Goal: Transaction & Acquisition: Book appointment/travel/reservation

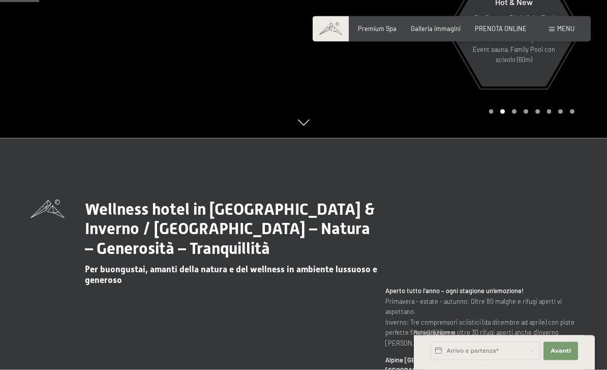
scroll to position [218, 0]
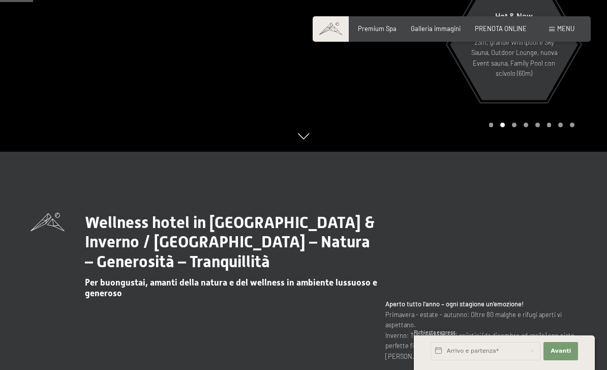
click at [493, 31] on span "PRENOTA ONLINE" at bounding box center [501, 28] width 52 height 8
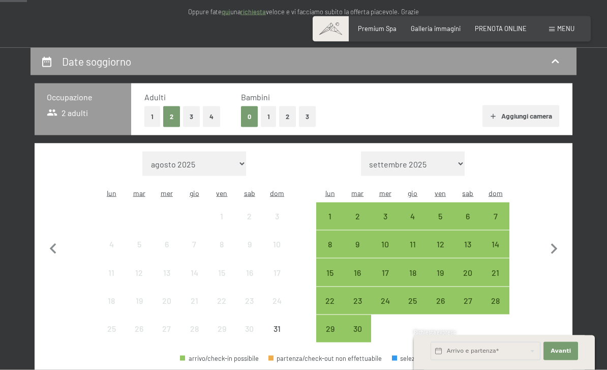
scroll to position [153, 0]
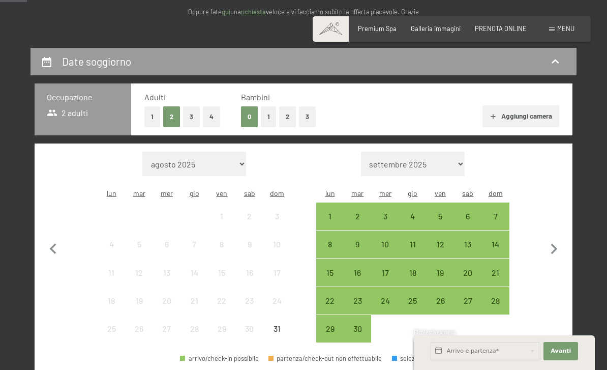
click at [553, 246] on icon "button" at bounding box center [554, 249] width 7 height 11
select select "2025-09-01"
select select "2025-10-01"
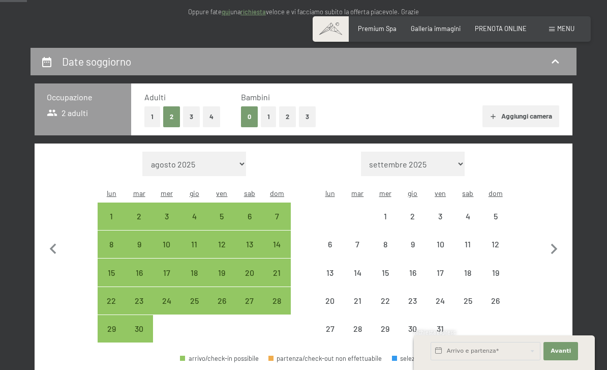
select select "2025-09-01"
select select "2025-10-01"
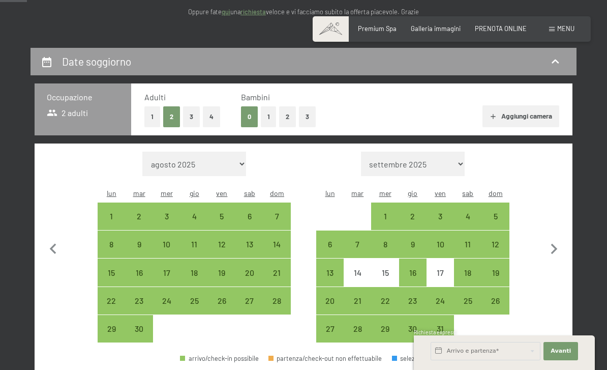
click at [226, 268] on div "19" at bounding box center [221, 280] width 25 height 25
select select "2025-09-01"
select select "2025-10-01"
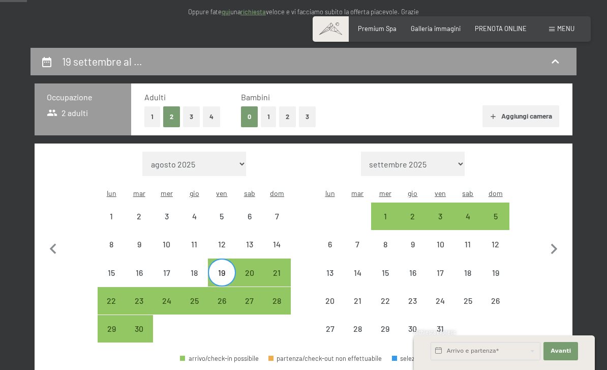
click at [281, 268] on div "21" at bounding box center [276, 280] width 25 height 25
select select "2025-09-01"
select select "2025-10-01"
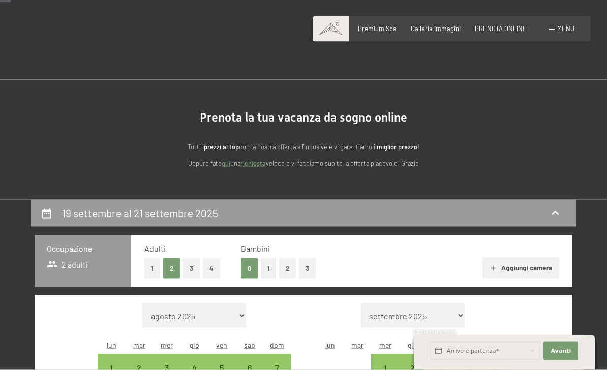
scroll to position [0, 0]
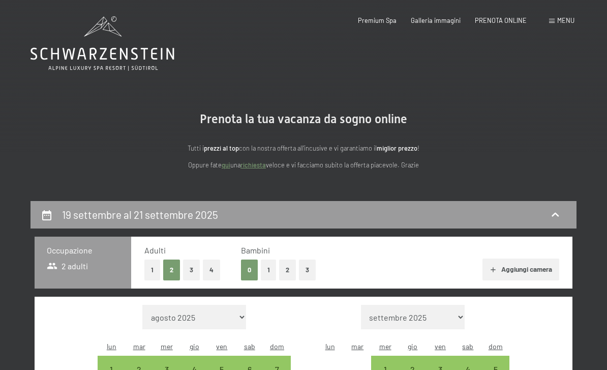
click at [212, 263] on button "4" at bounding box center [211, 269] width 17 height 21
select select "2025-09-01"
select select "2025-10-01"
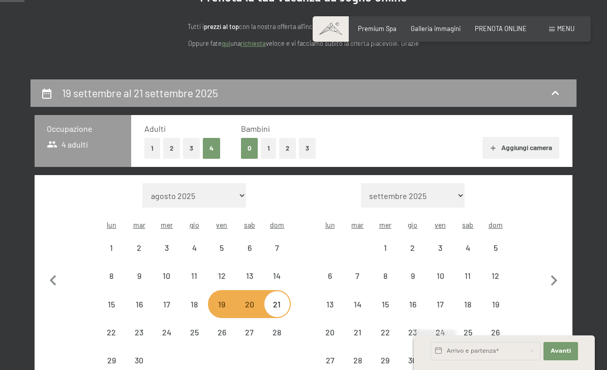
select select "2025-09-01"
select select "2025-10-01"
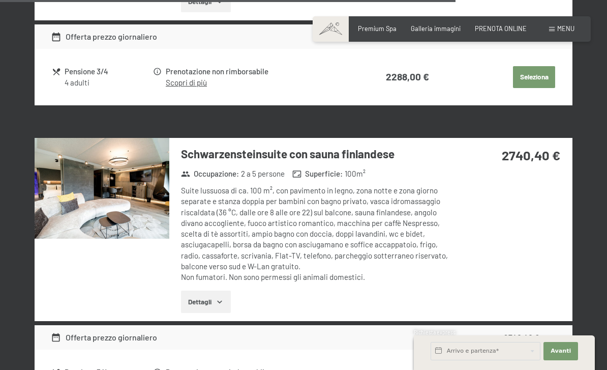
scroll to position [2234, 0]
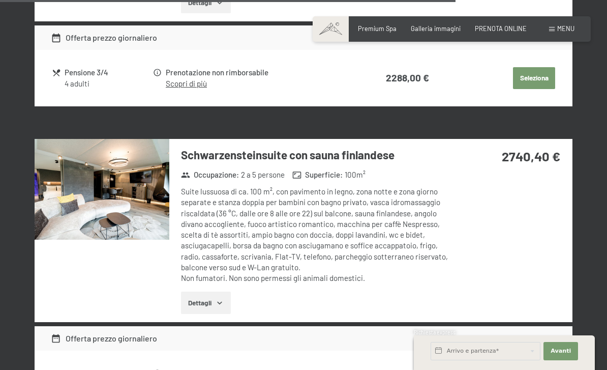
select select "2025-09-01"
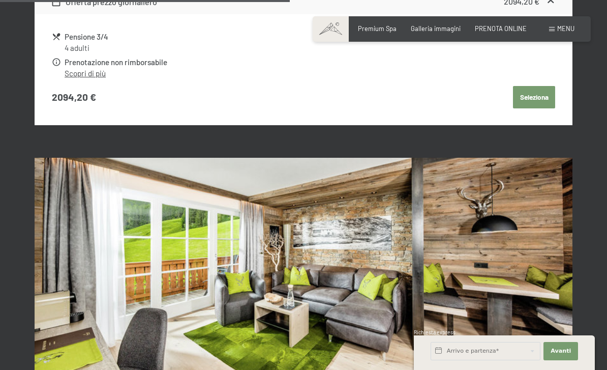
select select "2025-10-01"
select select "2025-09-01"
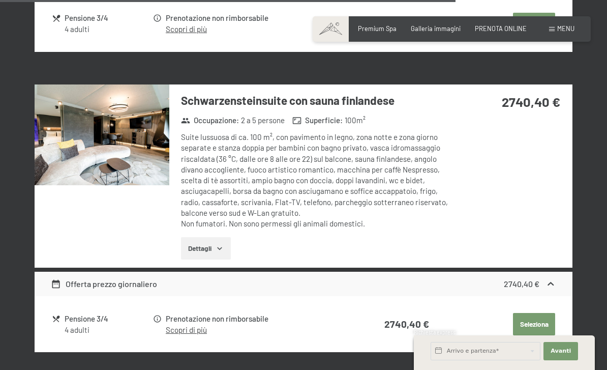
scroll to position [2266, 0]
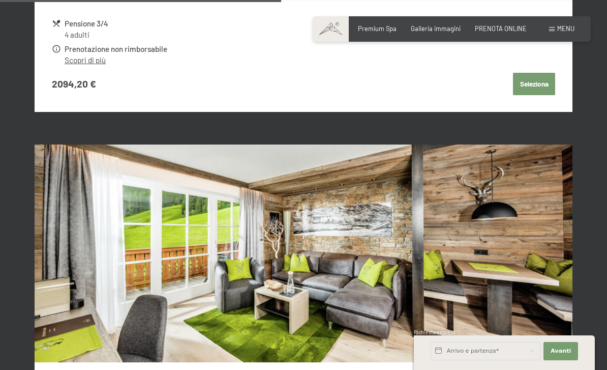
select select "2025-10-01"
select select "2025-09-01"
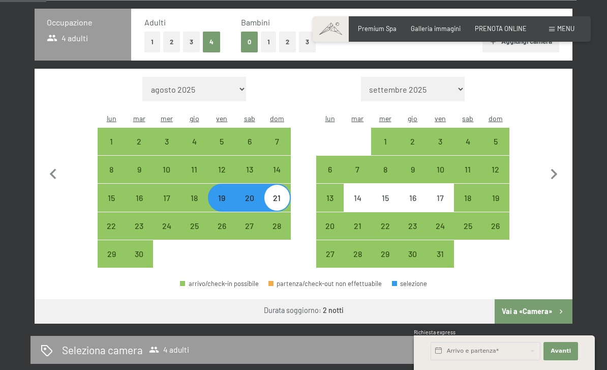
scroll to position [237, 0]
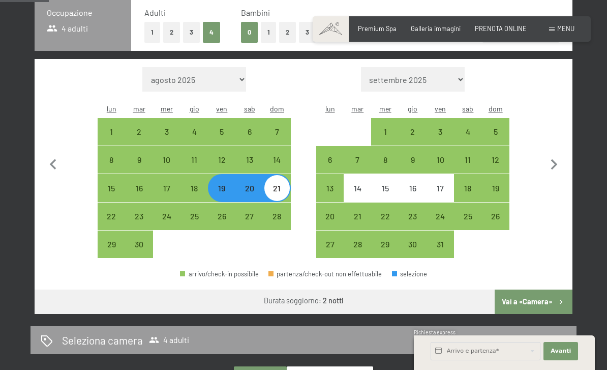
click at [415, 184] on div "16" at bounding box center [412, 196] width 25 height 25
select select "2025-09-01"
select select "2025-10-01"
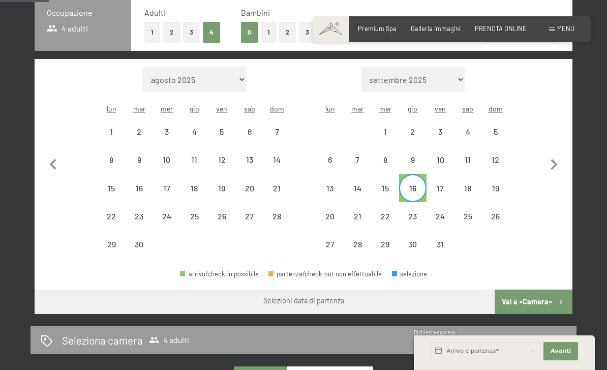
click at [493, 184] on div "19" at bounding box center [495, 196] width 25 height 25
select select "2025-09-01"
select select "2025-10-01"
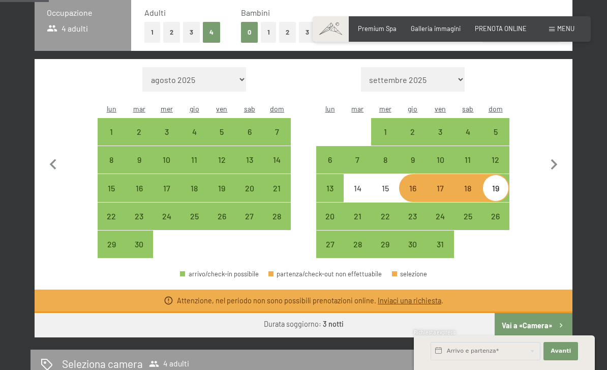
click at [391, 184] on div "15" at bounding box center [384, 196] width 25 height 25
select select "2025-09-01"
select select "2025-10-01"
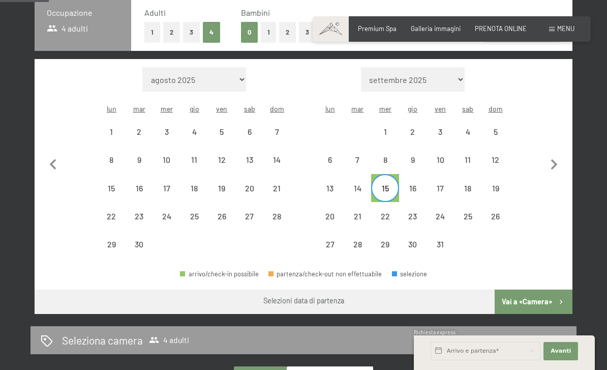
click at [501, 184] on div "19" at bounding box center [495, 196] width 25 height 25
select select "2025-09-01"
select select "2025-10-01"
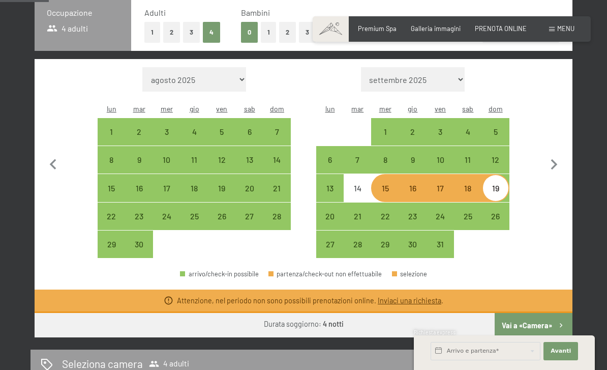
click at [378, 212] on div "22" at bounding box center [384, 224] width 25 height 25
select select "2025-09-01"
select select "2025-10-01"
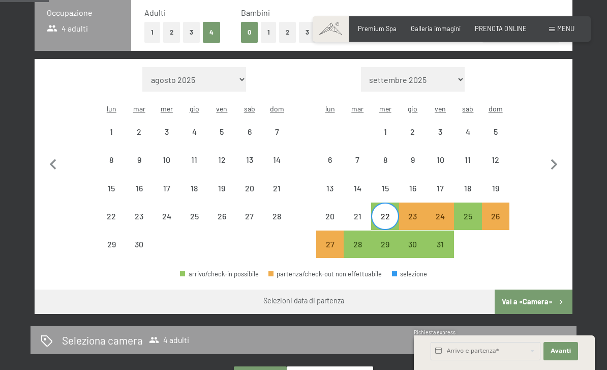
click at [493, 212] on div "26" at bounding box center [495, 224] width 25 height 25
select select "2025-09-01"
select select "2025-10-01"
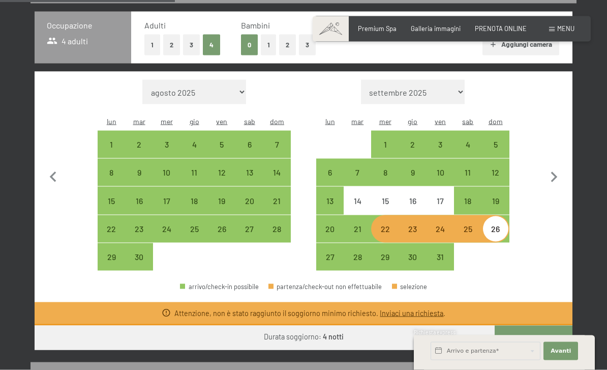
scroll to position [217, 0]
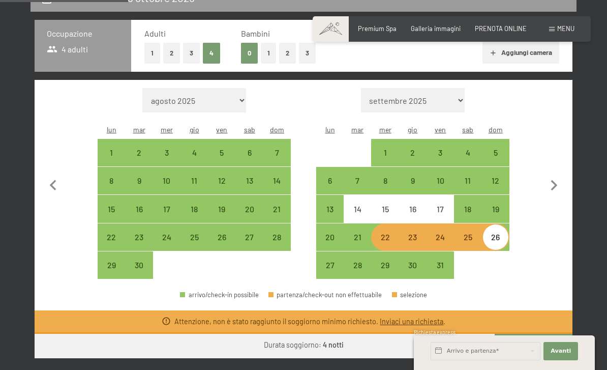
click at [389, 176] on div "8" at bounding box center [384, 188] width 25 height 25
select select "2025-09-01"
select select "2025-10-01"
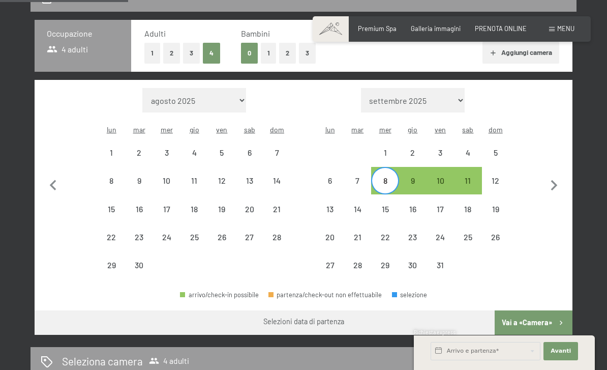
click at [496, 176] on div "12" at bounding box center [495, 188] width 25 height 25
select select "2025-09-01"
select select "2025-10-01"
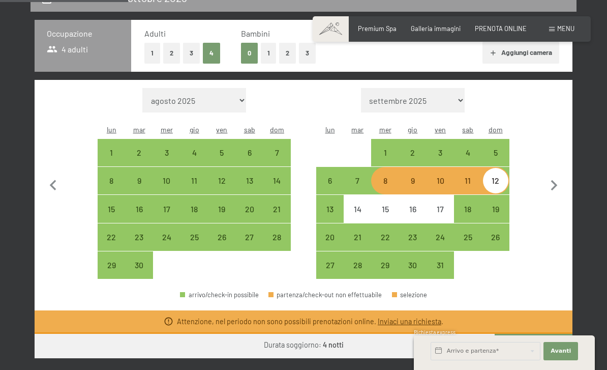
click at [388, 148] on div "1" at bounding box center [384, 160] width 25 height 25
select select "2025-09-01"
select select "2025-10-01"
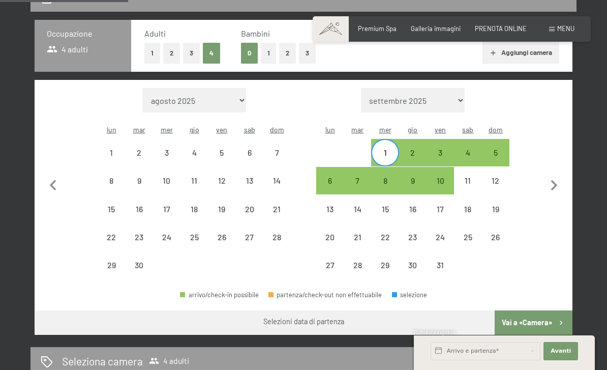
click at [493, 148] on div "5" at bounding box center [495, 160] width 25 height 25
select select "2025-09-01"
select select "2025-10-01"
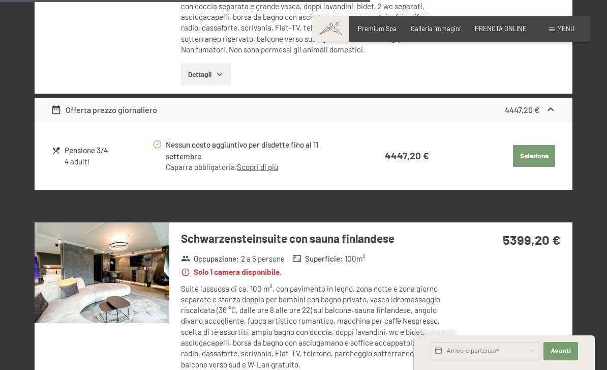
scroll to position [1337, 0]
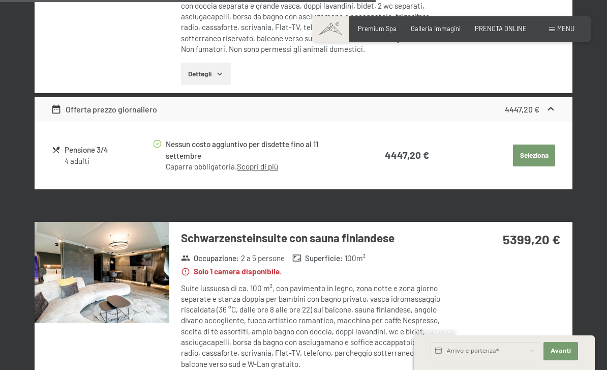
select select "2025-10-01"
